Goal: Find specific page/section: Find specific page/section

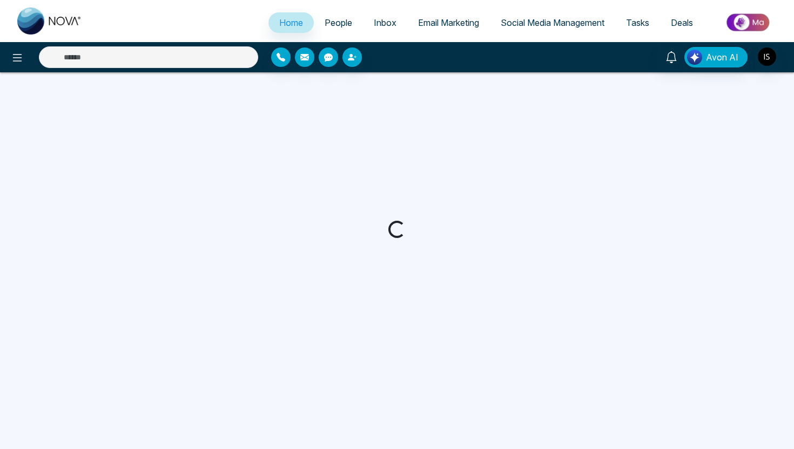
select select "*"
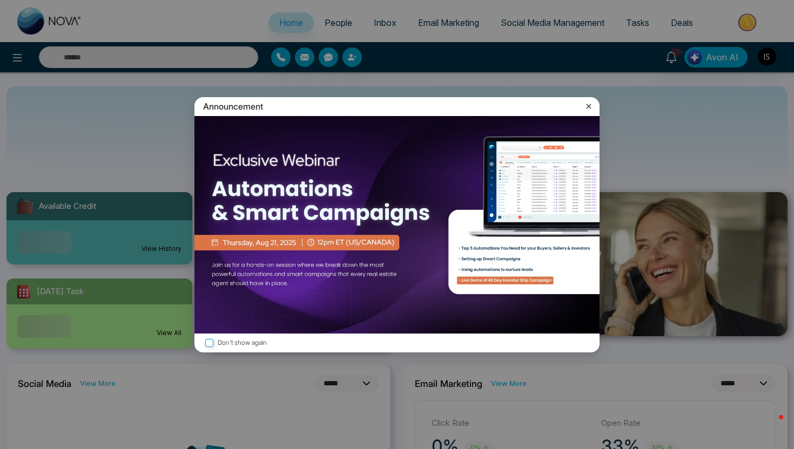
click at [335, 24] on div "Announcement Don't show again" at bounding box center [397, 224] width 794 height 449
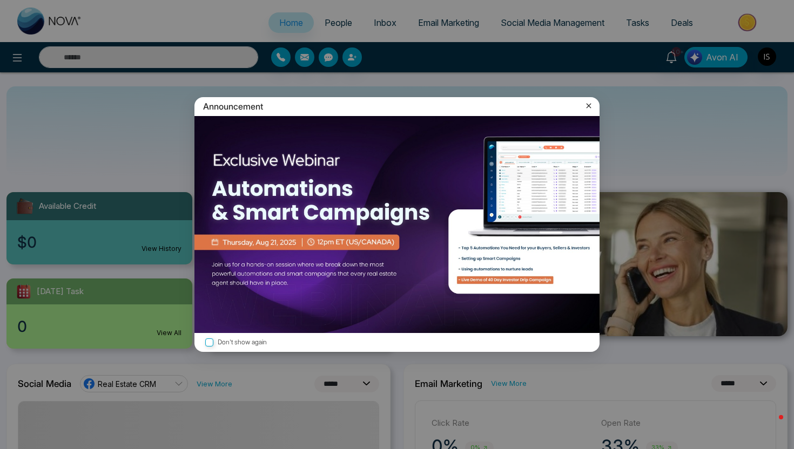
click at [591, 108] on icon at bounding box center [588, 105] width 11 height 11
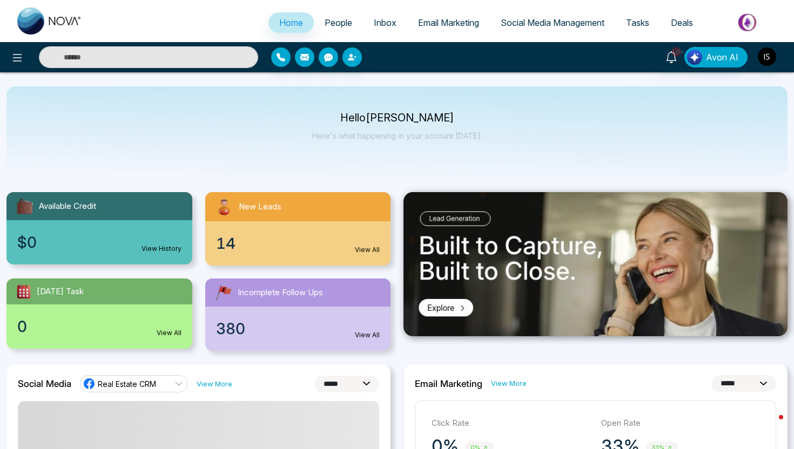
click at [338, 27] on span "People" at bounding box center [339, 22] width 28 height 11
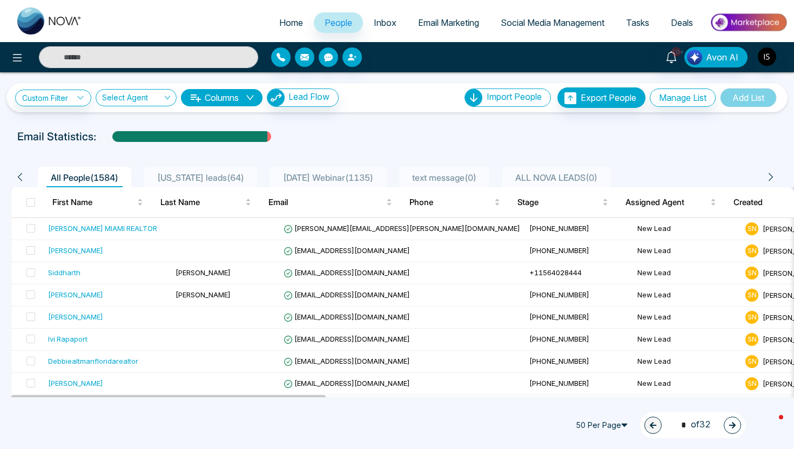
click at [279, 28] on span "Home" at bounding box center [291, 22] width 24 height 11
select select "*"
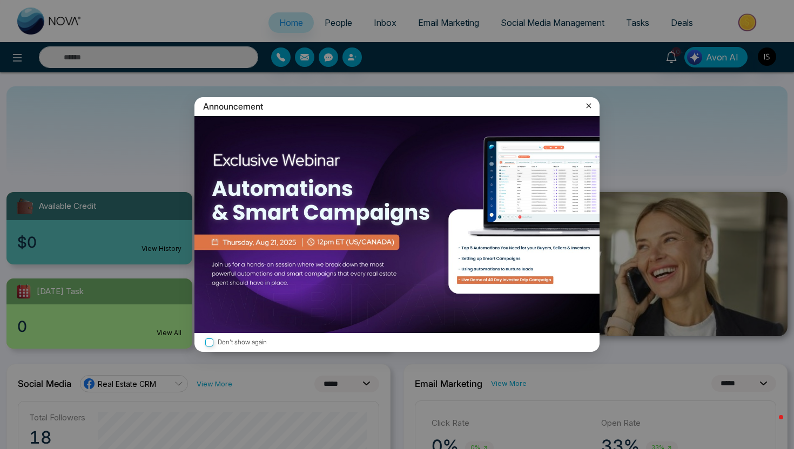
click at [216, 346] on label "Don't show again" at bounding box center [397, 343] width 388 height 10
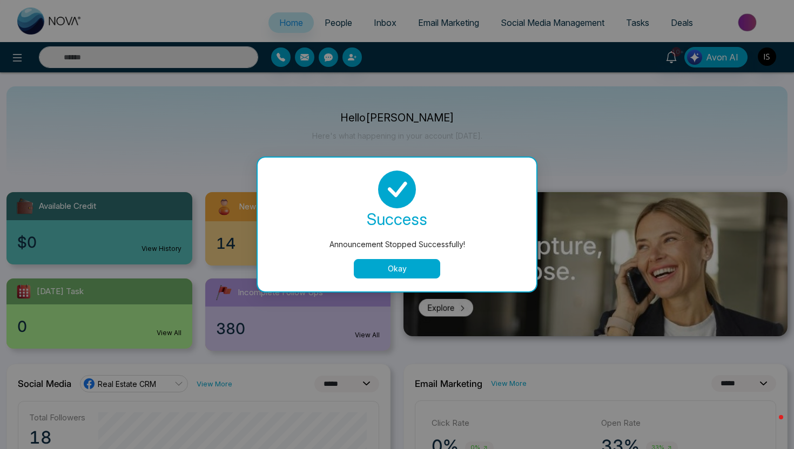
click at [405, 264] on button "Okay" at bounding box center [397, 268] width 86 height 19
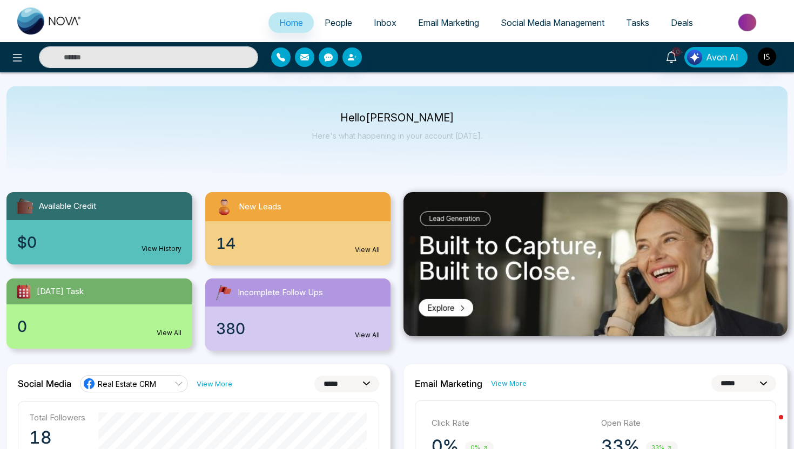
click at [338, 26] on span "People" at bounding box center [339, 22] width 28 height 11
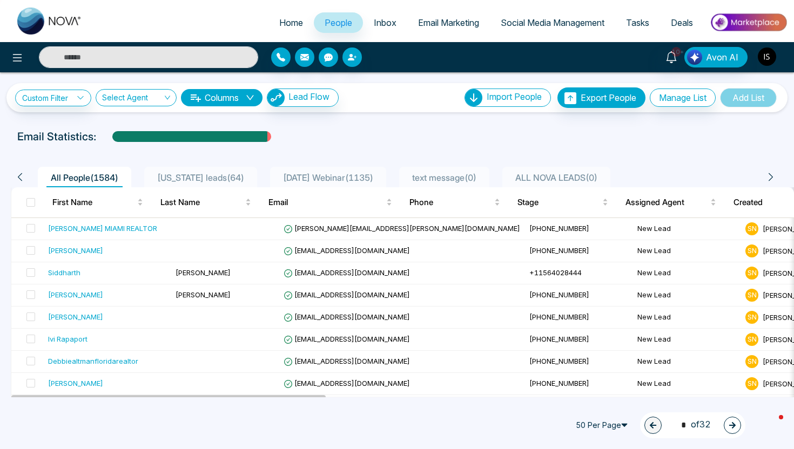
click at [769, 53] on img "button" at bounding box center [767, 57] width 18 height 18
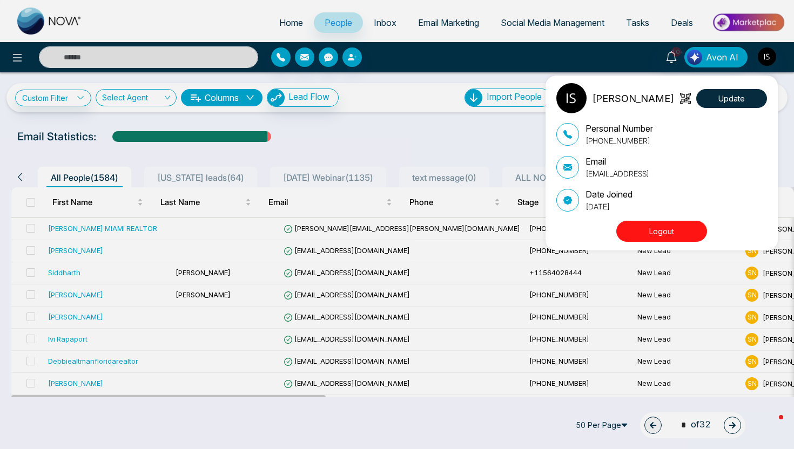
click at [679, 213] on div "[PERSON_NAME] Update Personal Number [PHONE_NUMBER] Email [EMAIL_ADDRESS] Date …" at bounding box center [664, 163] width 216 height 160
click at [683, 239] on button "Logout" at bounding box center [661, 231] width 91 height 21
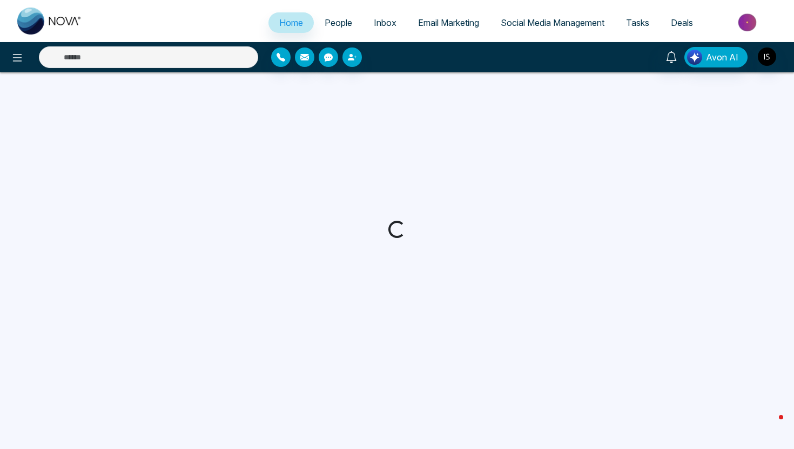
select select "*"
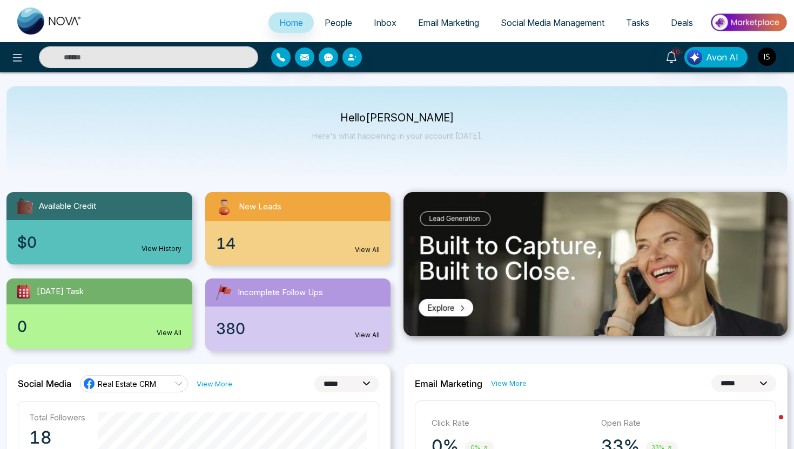
click at [325, 19] on span "People" at bounding box center [339, 22] width 28 height 11
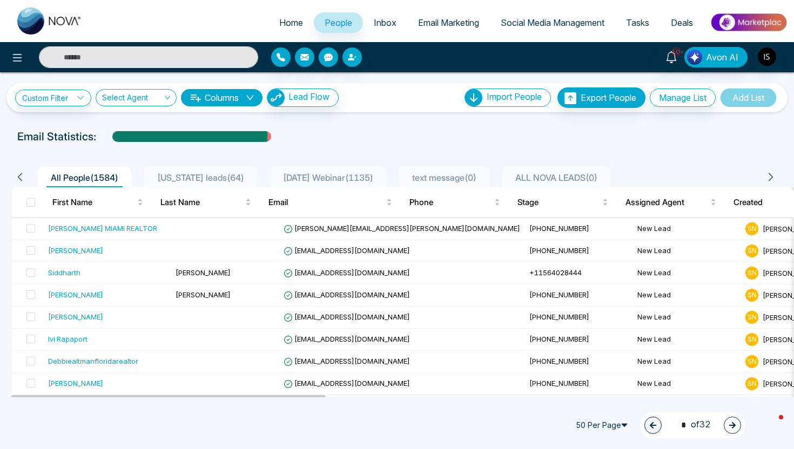
click at [202, 175] on span "Florida leads ( 64 )" at bounding box center [201, 177] width 96 height 11
